Goal: Navigation & Orientation: Find specific page/section

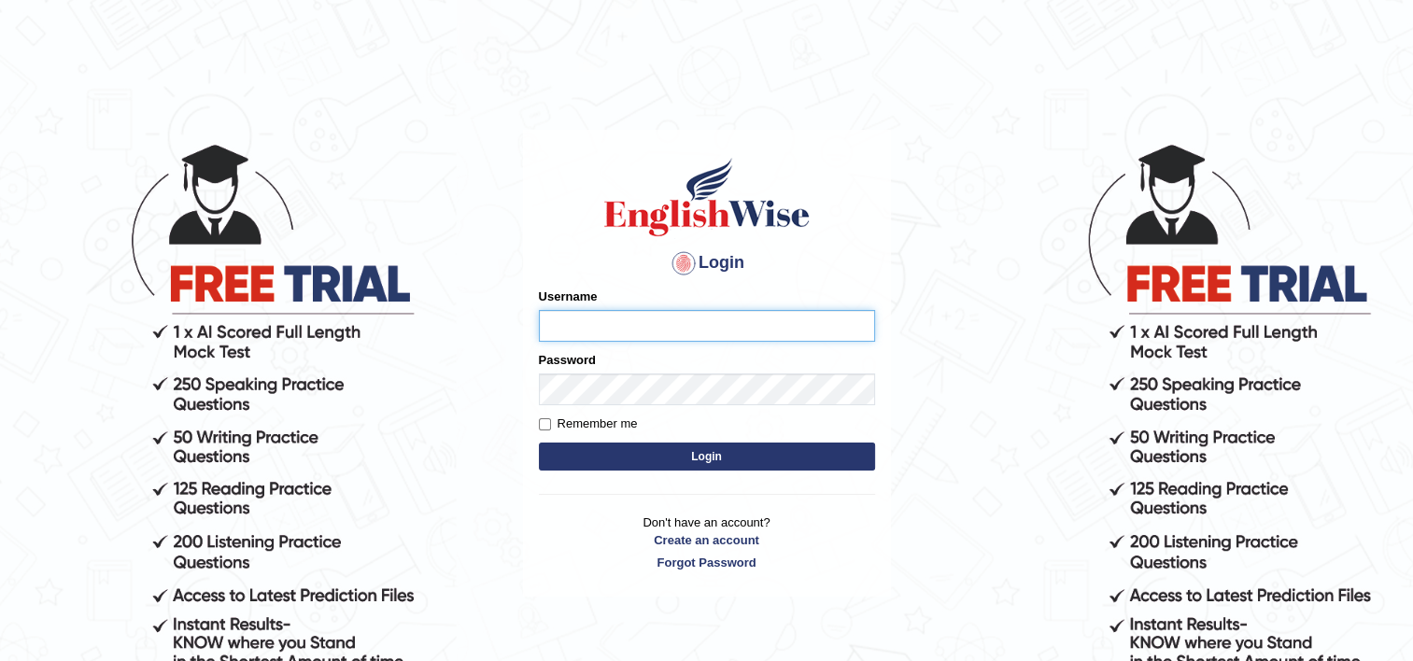
click at [654, 318] on input "Username" at bounding box center [707, 326] width 336 height 32
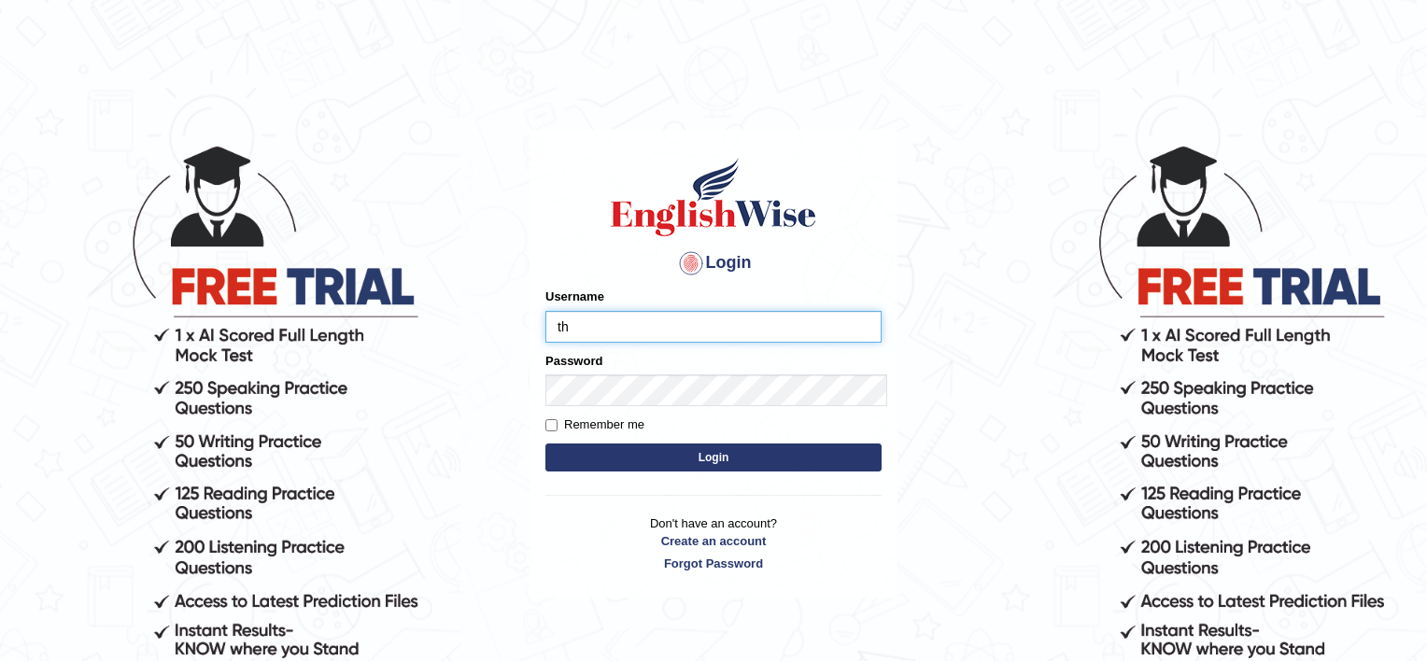
drag, startPoint x: 370, startPoint y: 256, endPoint x: 359, endPoint y: 254, distance: 11.4
click at [527, 254] on main "Login Please fix the following errors: Username th Password Remember me Login D…" at bounding box center [713, 335] width 373 height 529
type input "Thilini_Dissanayake"
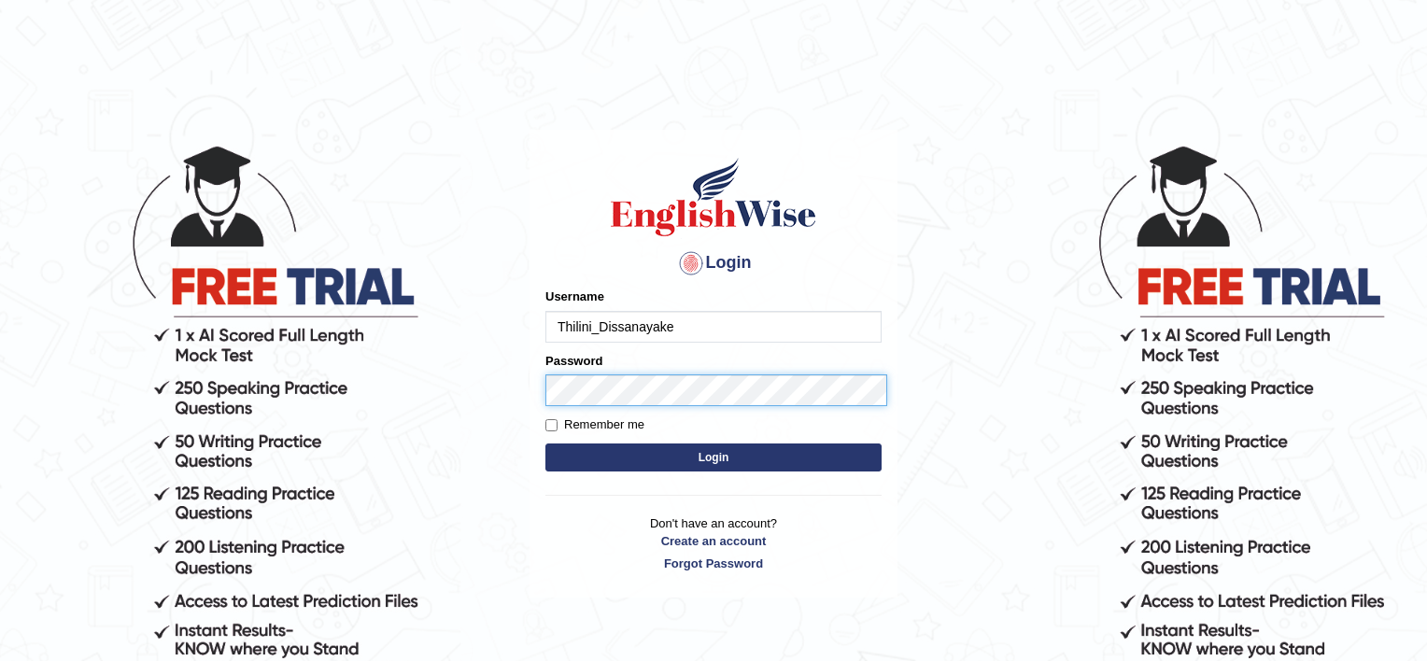
click at [545, 444] on button "Login" at bounding box center [713, 458] width 336 height 28
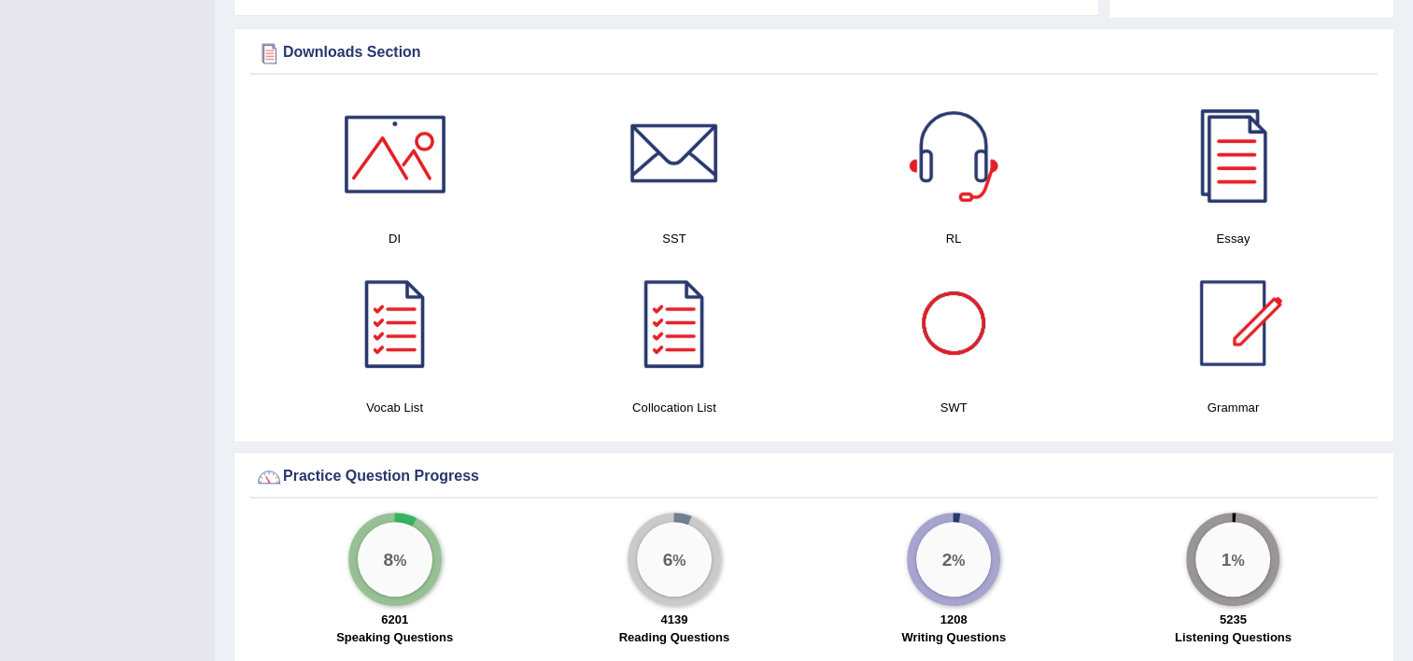
scroll to position [934, 0]
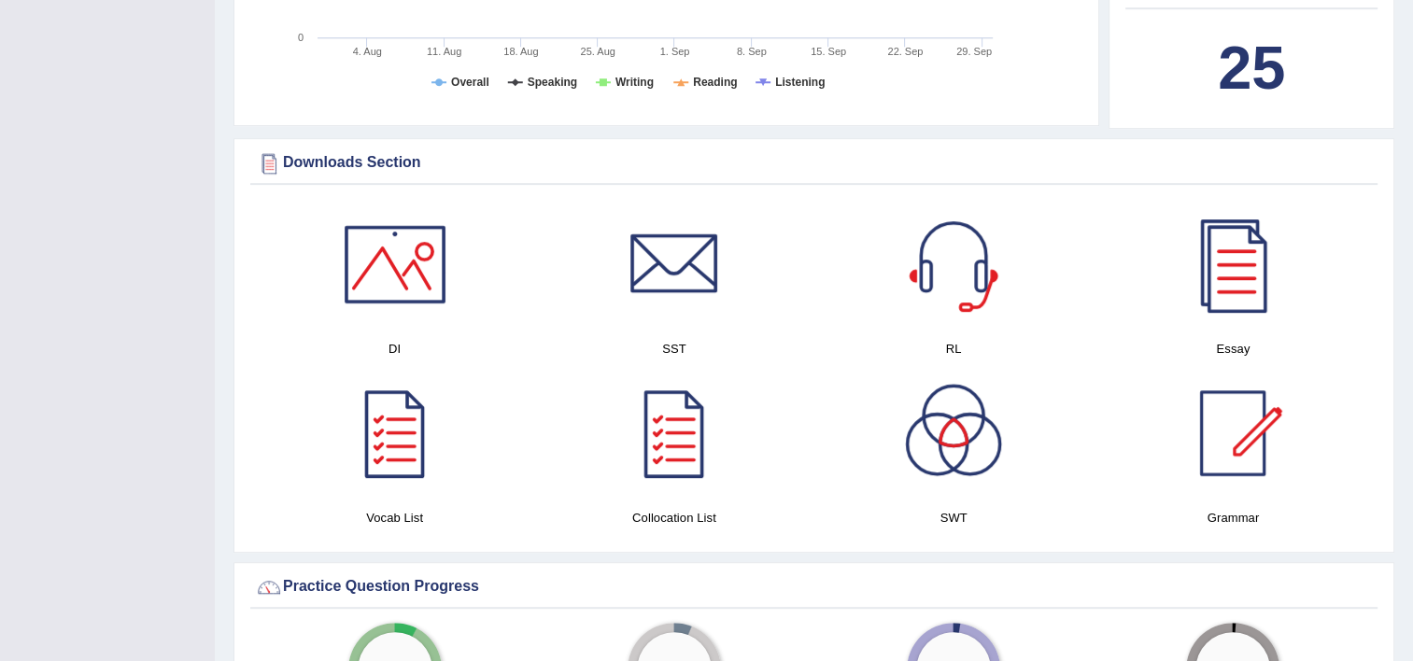
click at [949, 295] on div at bounding box center [953, 264] width 131 height 131
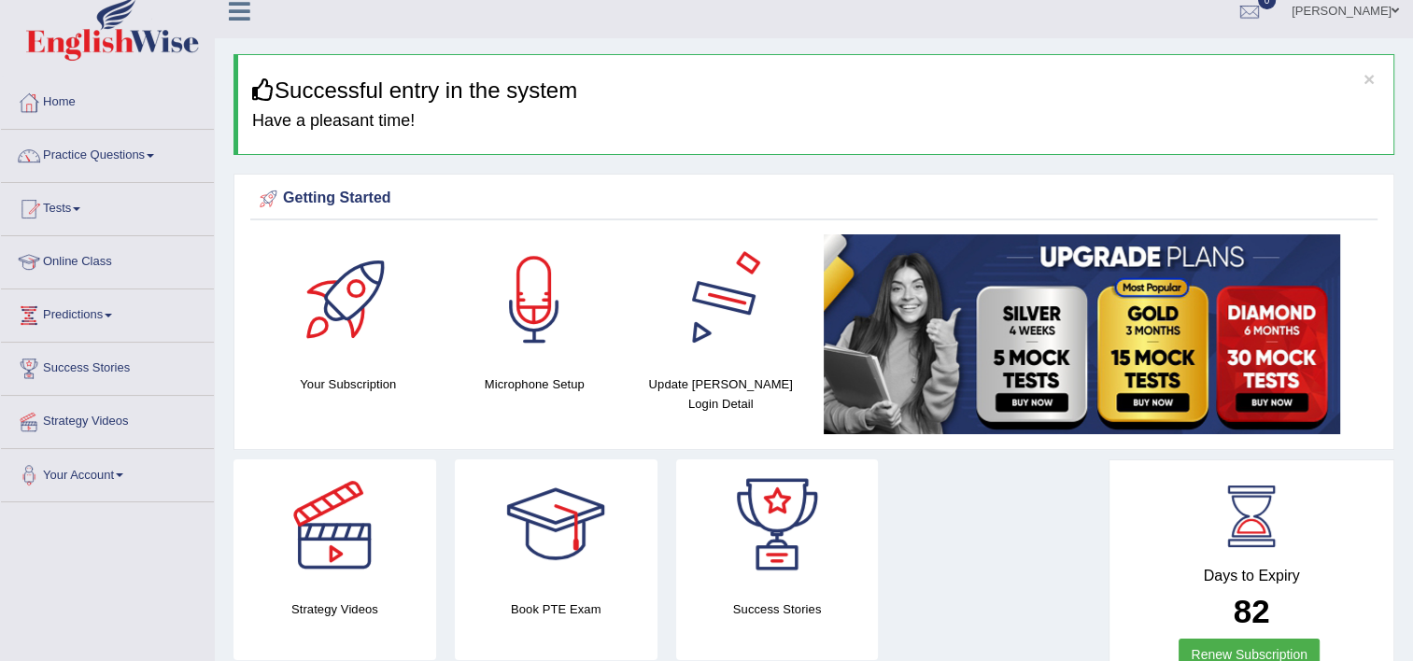
scroll to position [0, 0]
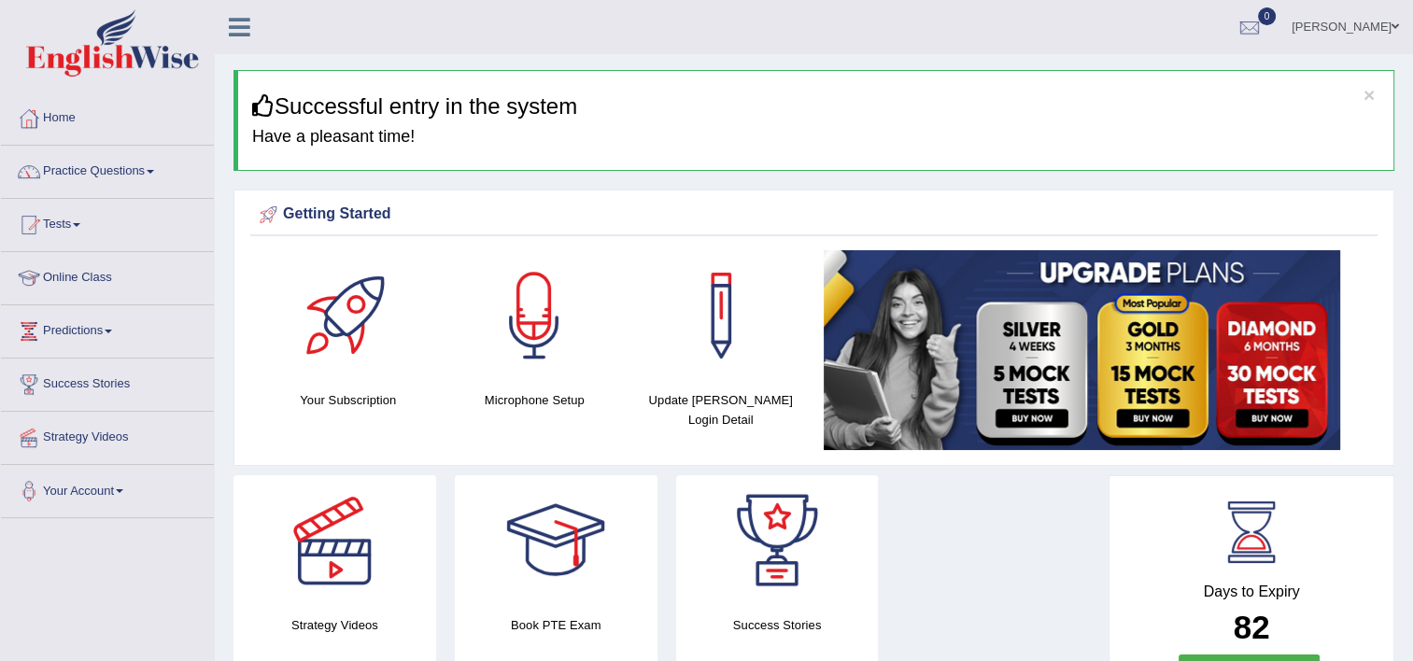
click at [78, 177] on link "Practice Questions" at bounding box center [107, 169] width 213 height 47
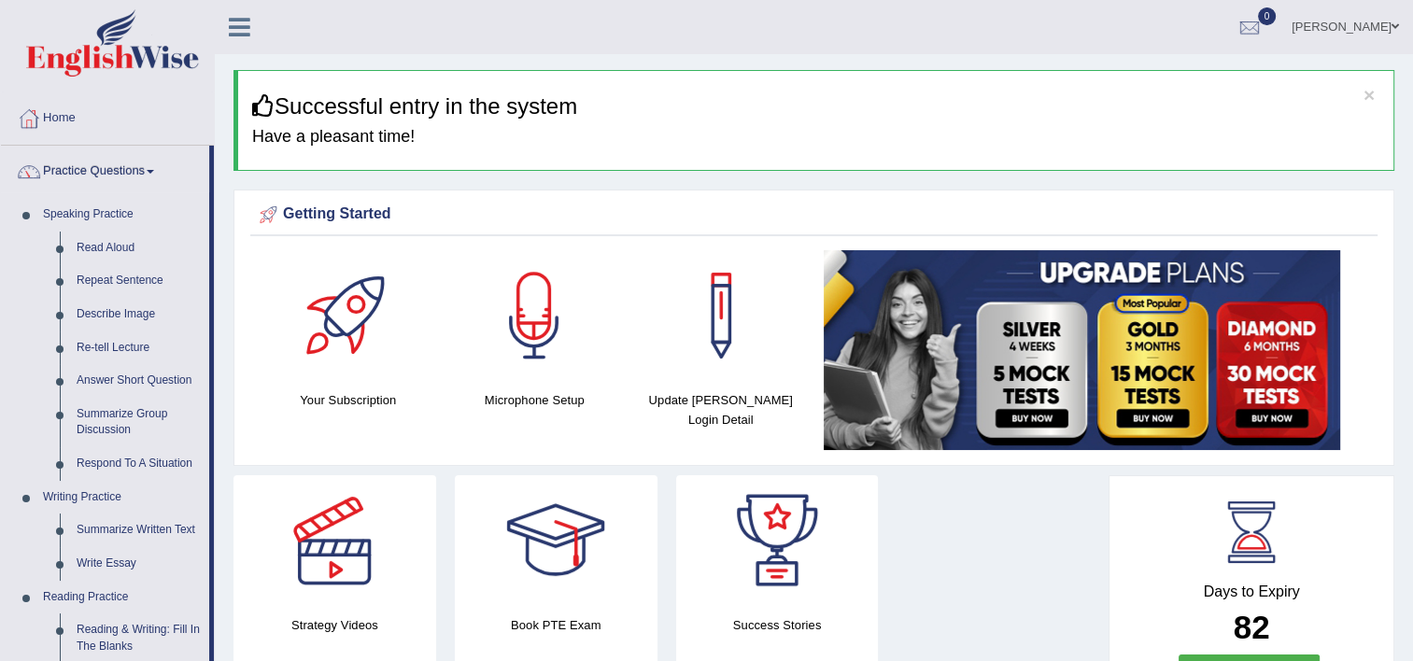
click at [680, 483] on link at bounding box center [777, 540] width 203 height 131
